Goal: Information Seeking & Learning: Learn about a topic

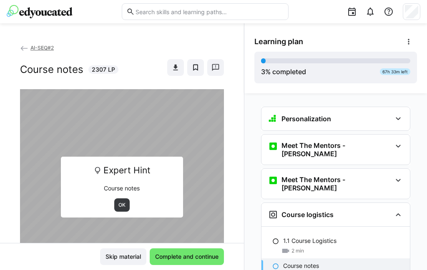
scroll to position [18, 0]
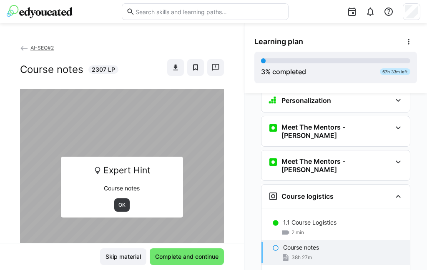
click at [129, 198] on span "OK" at bounding box center [121, 204] width 15 height 13
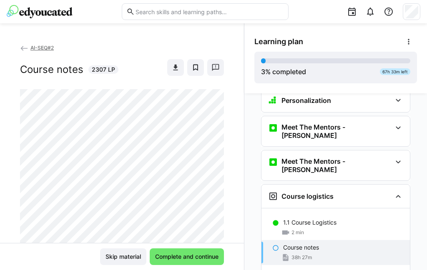
scroll to position [566, 0]
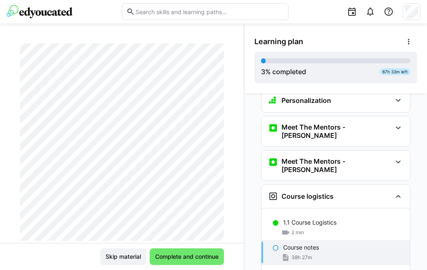
click at [194, 263] on span "Complete and continue" at bounding box center [187, 256] width 74 height 17
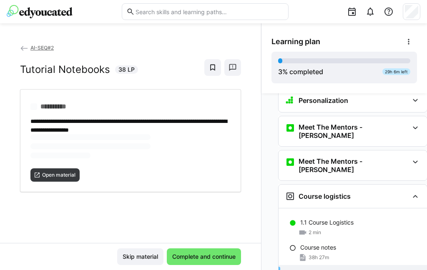
scroll to position [0, 0]
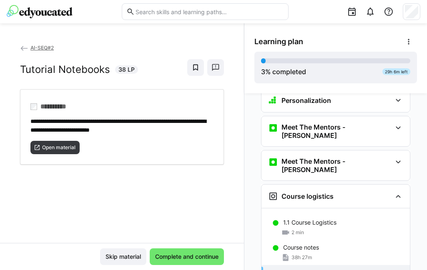
click at [57, 144] on span "Open material" at bounding box center [58, 147] width 35 height 7
click at [194, 255] on span "Complete and continue" at bounding box center [187, 257] width 66 height 8
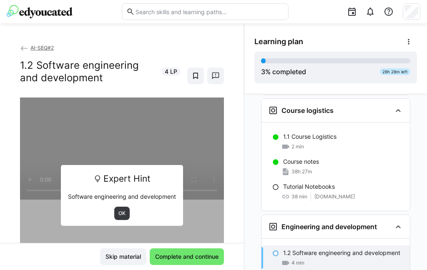
scroll to position [107, 0]
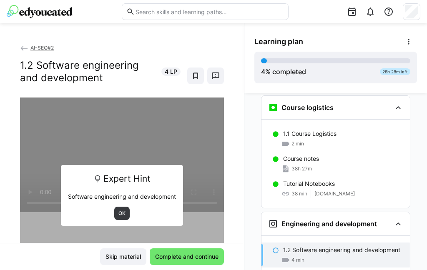
click at [123, 210] on span "OK" at bounding box center [122, 213] width 9 height 7
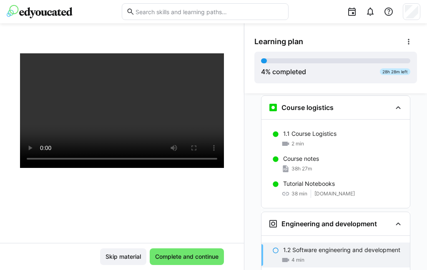
scroll to position [46, 0]
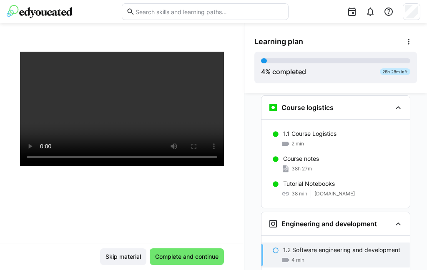
click at [201, 257] on span "Complete and continue" at bounding box center [187, 257] width 66 height 8
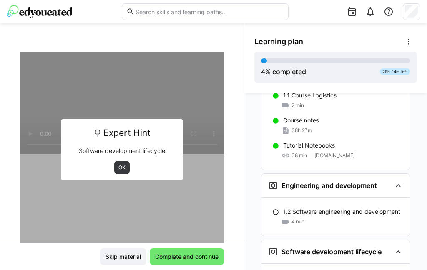
scroll to position [146, 0]
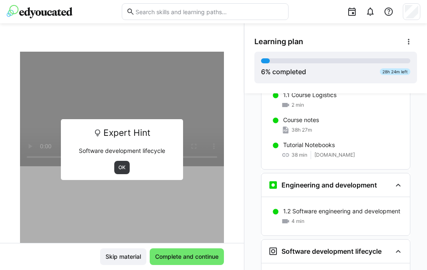
click at [120, 164] on span "OK" at bounding box center [122, 167] width 9 height 7
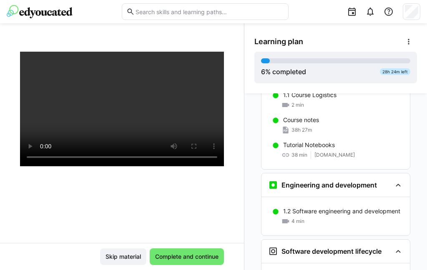
click at [195, 258] on span "Complete and continue" at bounding box center [187, 257] width 66 height 8
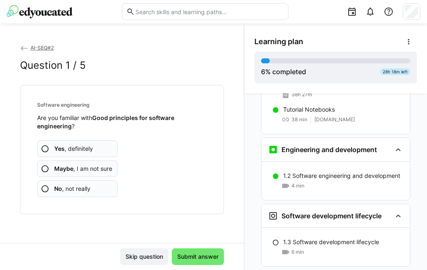
scroll to position [185, 0]
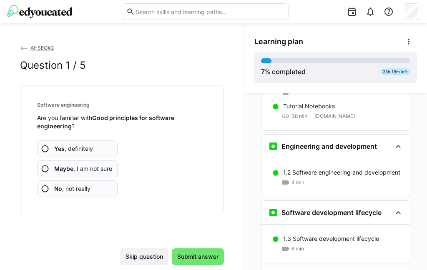
click at [78, 181] on app-assessment-question-radio "No , not really" at bounding box center [77, 189] width 80 height 17
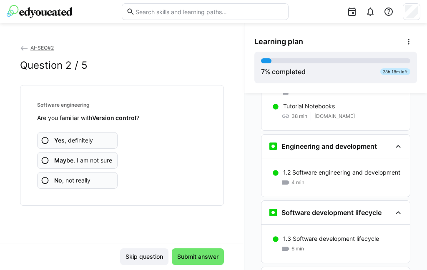
click at [205, 256] on span "Submit answer" at bounding box center [198, 257] width 44 height 8
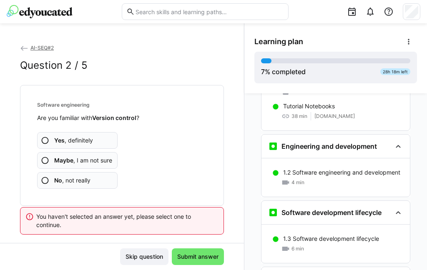
click at [79, 176] on span "No , not really" at bounding box center [72, 180] width 36 height 8
click at [89, 176] on span "No , not really" at bounding box center [72, 180] width 36 height 8
click at [88, 176] on span "No , not really" at bounding box center [72, 180] width 36 height 8
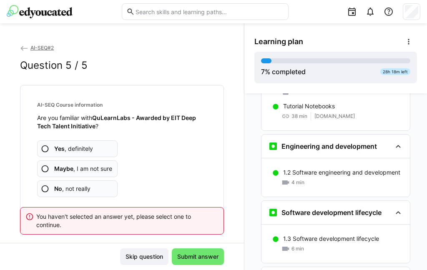
click at [76, 181] on app-assessment-question-radio "No , not really" at bounding box center [77, 189] width 80 height 17
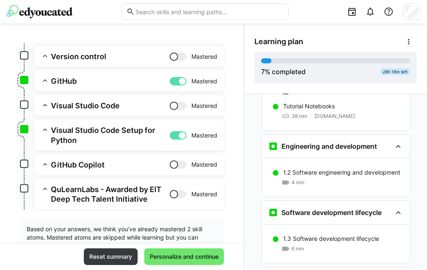
scroll to position [147, 0]
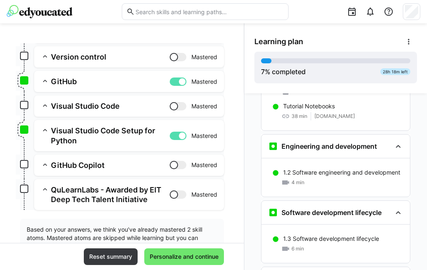
click at [199, 258] on span "Personalize and continue" at bounding box center [183, 257] width 71 height 8
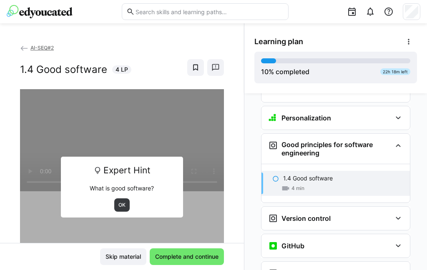
scroll to position [372, 0]
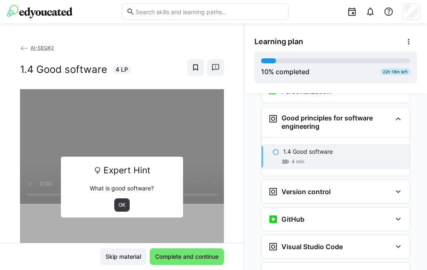
click at [120, 202] on span "OK" at bounding box center [122, 205] width 9 height 7
